Goal: Transaction & Acquisition: Purchase product/service

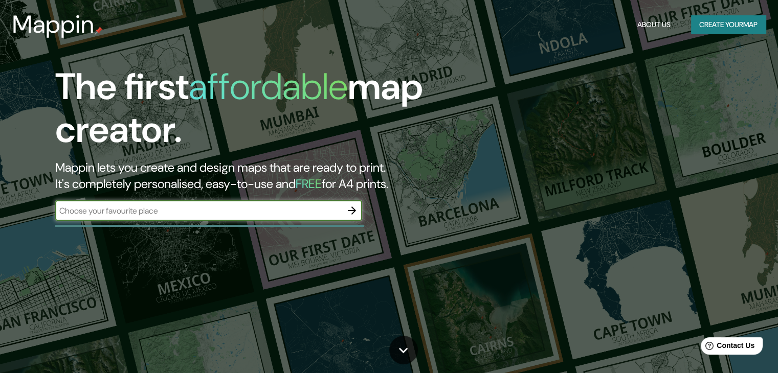
click at [168, 211] on input "text" at bounding box center [198, 211] width 286 height 12
click at [349, 207] on icon "button" at bounding box center [352, 211] width 12 height 12
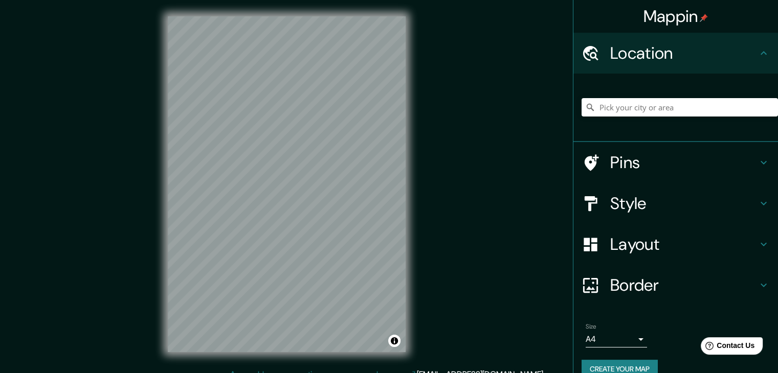
click at [610, 162] on h4 "Pins" at bounding box center [683, 162] width 147 height 20
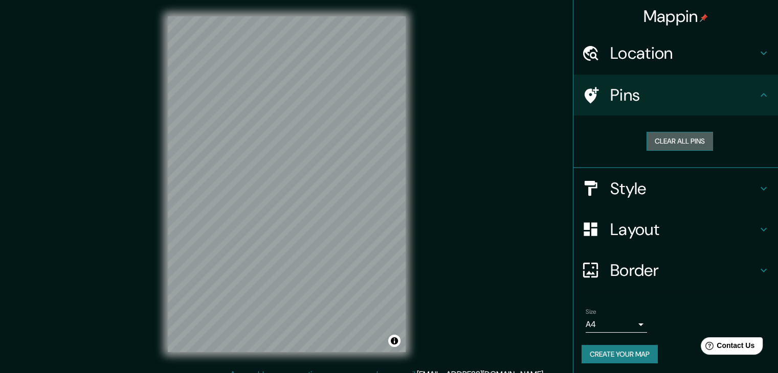
click at [663, 142] on button "Clear all pins" at bounding box center [679, 141] width 66 height 19
click at [627, 49] on h4 "Location" at bounding box center [683, 53] width 147 height 20
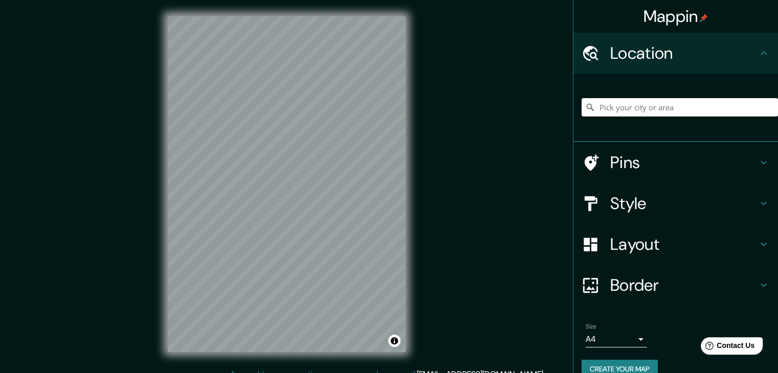
click at [618, 101] on input "Pick your city or area" at bounding box center [679, 107] width 196 height 18
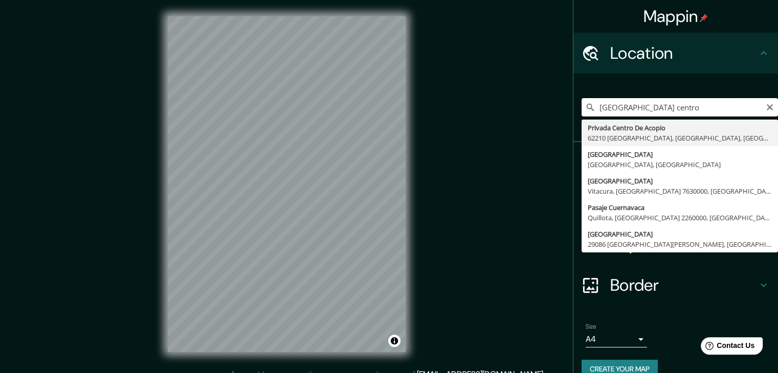
drag, startPoint x: 665, startPoint y: 108, endPoint x: 633, endPoint y: 105, distance: 31.8
click at [633, 105] on input "[GEOGRAPHIC_DATA] centro" at bounding box center [679, 107] width 196 height 18
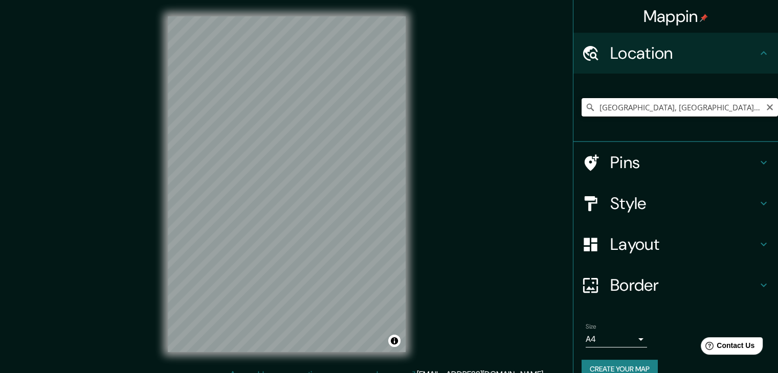
click at [655, 103] on input "[GEOGRAPHIC_DATA], [GEOGRAPHIC_DATA], [GEOGRAPHIC_DATA]" at bounding box center [679, 107] width 196 height 18
click at [590, 104] on input "[GEOGRAPHIC_DATA], [GEOGRAPHIC_DATA], [GEOGRAPHIC_DATA]" at bounding box center [679, 107] width 196 height 18
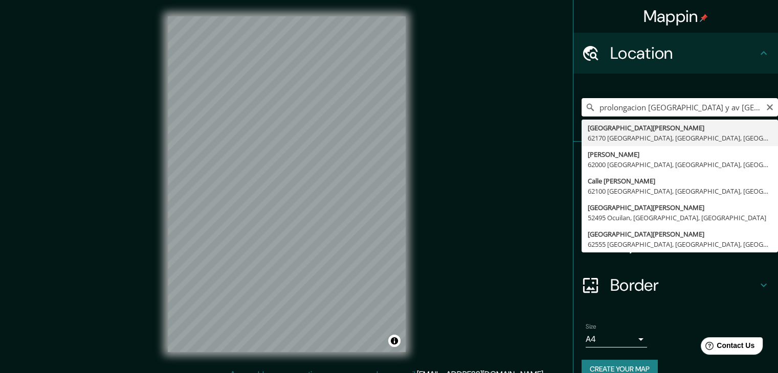
click at [684, 106] on input "prolongacion [GEOGRAPHIC_DATA] y av [GEOGRAPHIC_DATA], [GEOGRAPHIC_DATA], [GEOG…" at bounding box center [679, 107] width 196 height 18
drag, startPoint x: 658, startPoint y: 108, endPoint x: 642, endPoint y: 108, distance: 15.9
click at [642, 108] on input "prolongacion [GEOGRAPHIC_DATA] esq av [GEOGRAPHIC_DATA], [GEOGRAPHIC_DATA], [GE…" at bounding box center [679, 107] width 196 height 18
drag, startPoint x: 720, startPoint y: 100, endPoint x: 764, endPoint y: 99, distance: 44.5
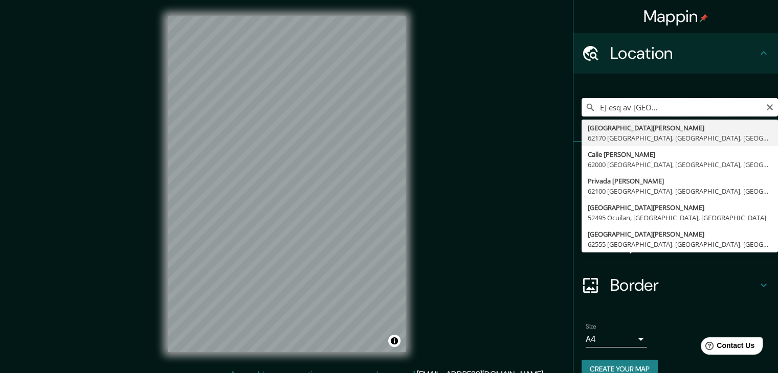
click at [764, 99] on input "prolongacion [PERSON_NAME] esq av [GEOGRAPHIC_DATA], [GEOGRAPHIC_DATA], [GEOGRA…" at bounding box center [679, 107] width 196 height 18
click at [720, 109] on input "prolongacion [PERSON_NAME] esq av [GEOGRAPHIC_DATA], [GEOGRAPHIC_DATA], [GEOGRA…" at bounding box center [679, 107] width 196 height 18
drag, startPoint x: 621, startPoint y: 157, endPoint x: 628, endPoint y: 154, distance: 8.3
type input "Calle [PERSON_NAME], 62000 Cuernavaca, [GEOGRAPHIC_DATA], [GEOGRAPHIC_DATA]"
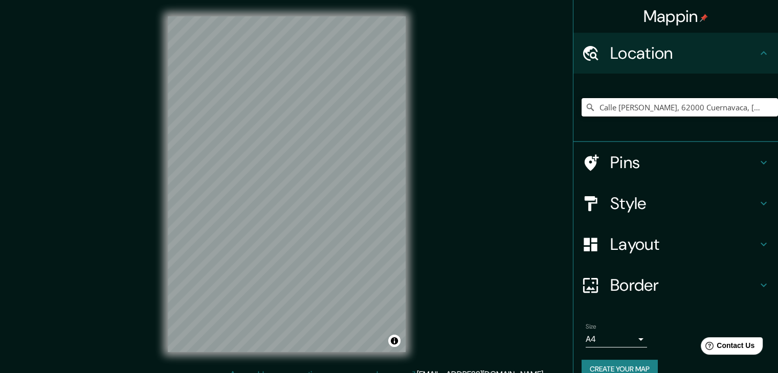
scroll to position [17, 0]
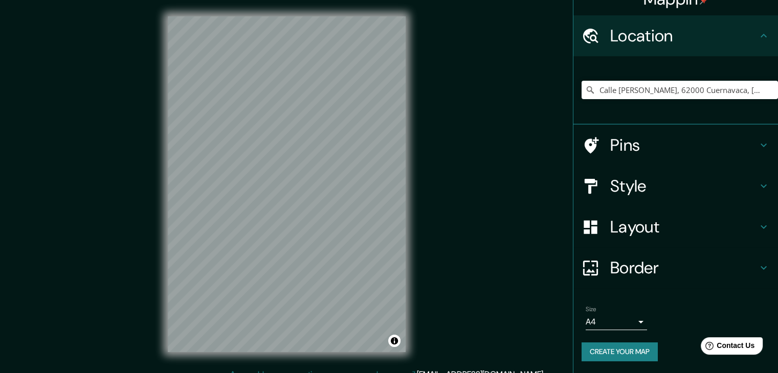
click at [629, 182] on h4 "Style" at bounding box center [683, 186] width 147 height 20
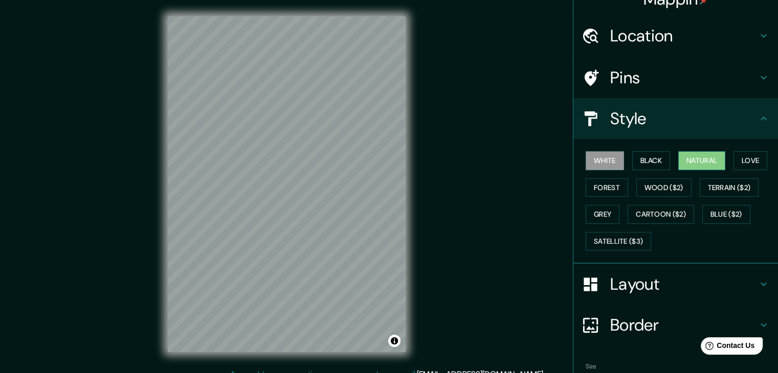
click at [689, 158] on button "Natural" at bounding box center [701, 160] width 47 height 19
click at [616, 242] on button "Satellite ($3)" at bounding box center [617, 241] width 65 height 19
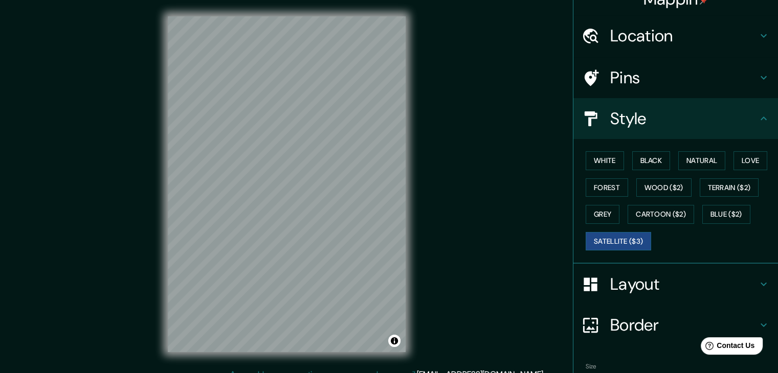
click at [610, 286] on h4 "Layout" at bounding box center [683, 284] width 147 height 20
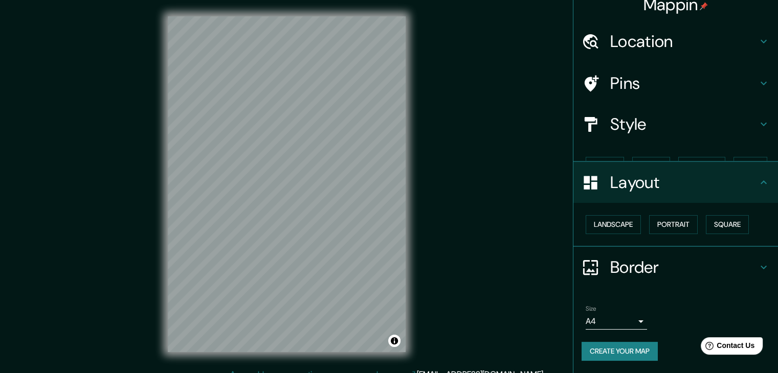
scroll to position [0, 0]
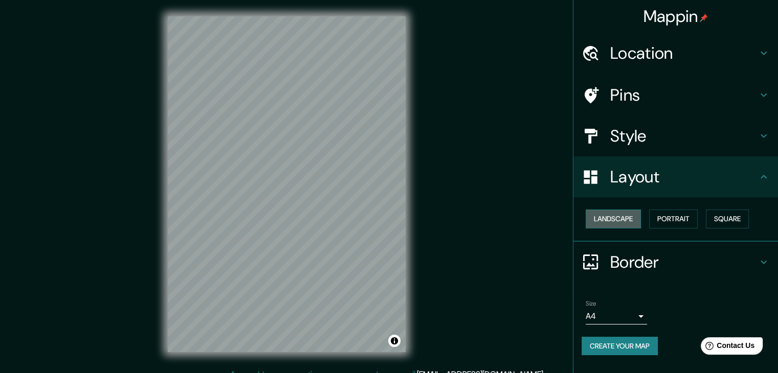
click at [625, 218] on button "Landscape" at bounding box center [612, 219] width 55 height 19
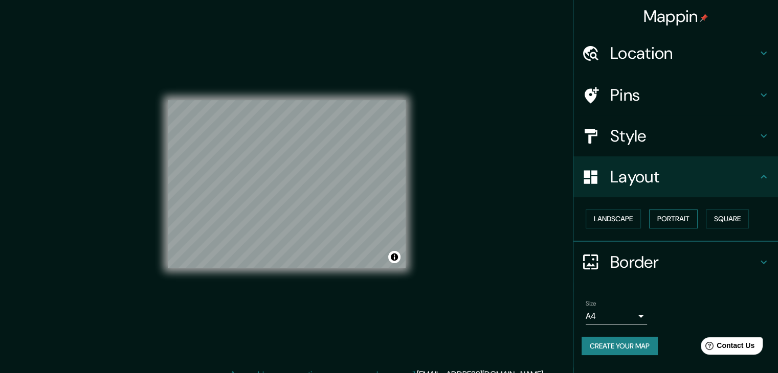
click at [662, 219] on button "Portrait" at bounding box center [673, 219] width 49 height 19
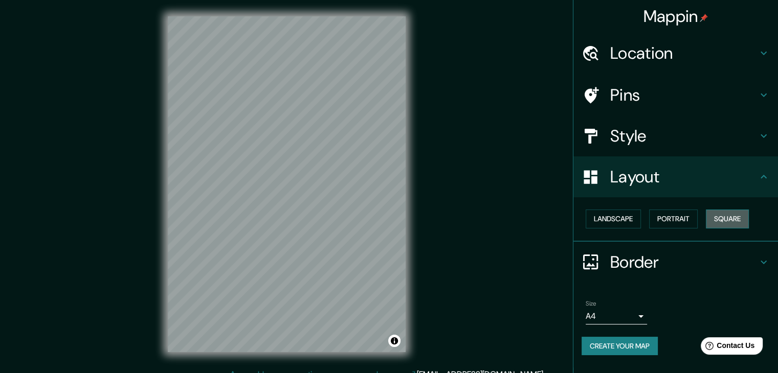
click at [716, 219] on button "Square" at bounding box center [727, 219] width 43 height 19
